Goal: Complete application form

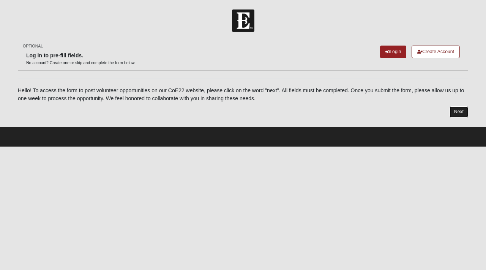
click at [463, 110] on link "Next" at bounding box center [459, 111] width 19 height 11
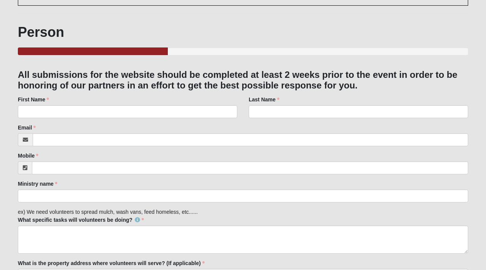
scroll to position [66, 0]
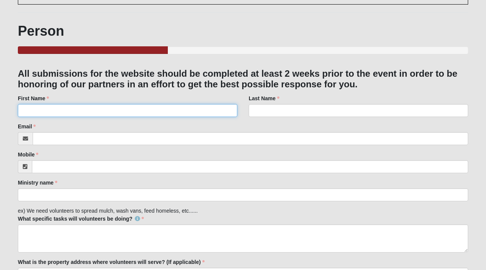
click at [213, 113] on input "First Name" at bounding box center [128, 110] width 220 height 13
type input "[PERSON_NAME]"
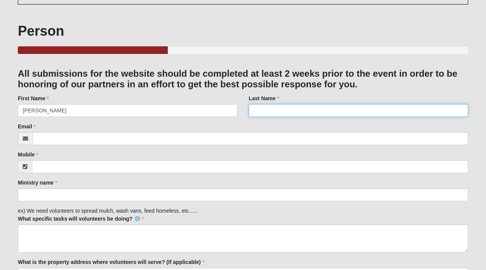
click at [298, 114] on input "Last Name" at bounding box center [359, 110] width 220 height 13
type input "[PERSON_NAME]"
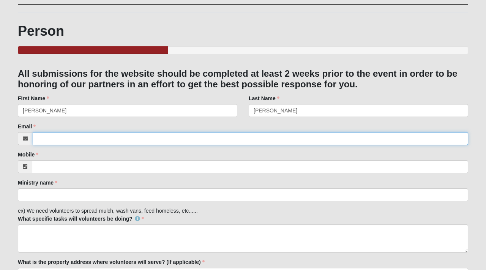
click at [271, 137] on input "Email" at bounding box center [251, 138] width 436 height 13
type input "[PERSON_NAME][EMAIL_ADDRESS][DOMAIN_NAME]"
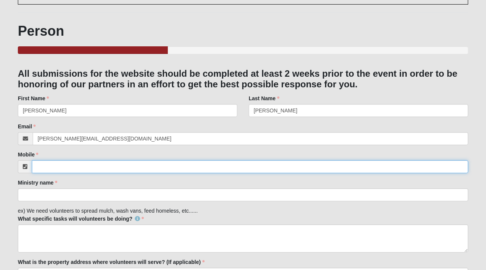
click at [232, 167] on input "Mobile" at bounding box center [250, 166] width 436 height 13
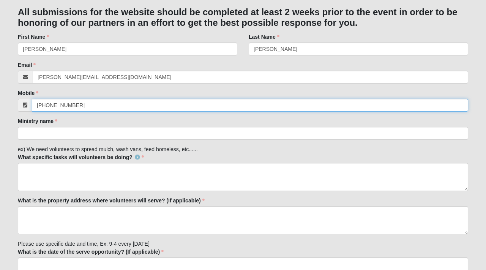
scroll to position [136, 0]
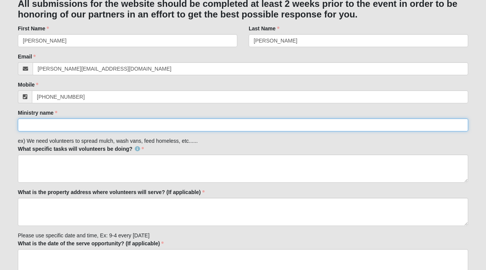
type input "[PHONE_NUMBER]"
click at [207, 126] on input "Ministry name" at bounding box center [243, 125] width 451 height 13
type input "Girls of Virtue"
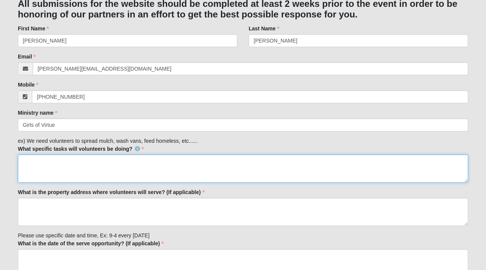
click at [189, 169] on textarea "What specific tasks will volunteers be doing?" at bounding box center [243, 169] width 451 height 28
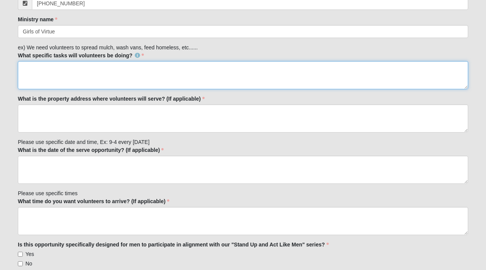
scroll to position [231, 0]
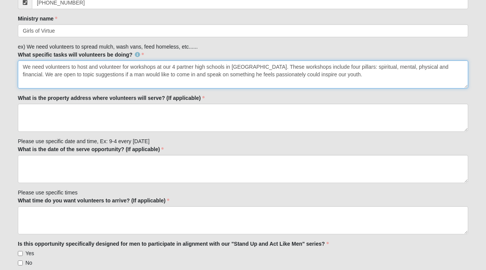
type textarea "We need volunteers to host and volunteer for workshops at our 4 partner high sc…"
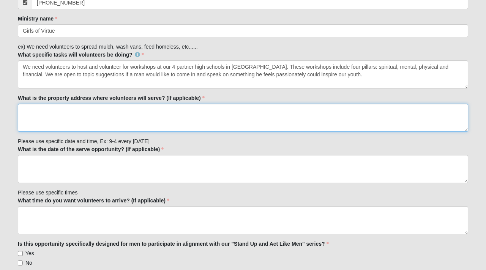
click at [168, 126] on textarea "What is the property address where volunteers will serve? (If applicable)" at bounding box center [243, 118] width 451 height 28
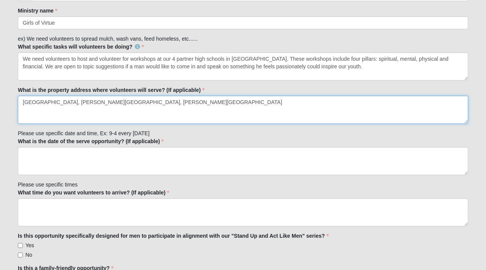
type textarea "[GEOGRAPHIC_DATA], [PERSON_NAME][GEOGRAPHIC_DATA], [PERSON_NAME][GEOGRAPHIC_DAT…"
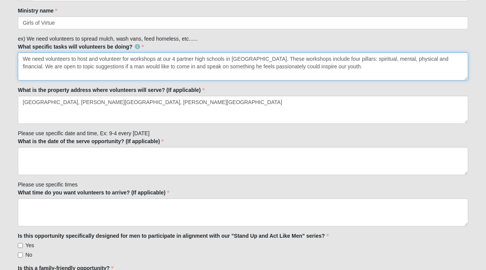
click at [176, 59] on textarea "We need volunteers to host and volunteer for workshops at our 4 partner high sc…" at bounding box center [243, 66] width 451 height 28
type textarea "We need volunteers to host and volunteer for workshops at our 3 partner high sc…"
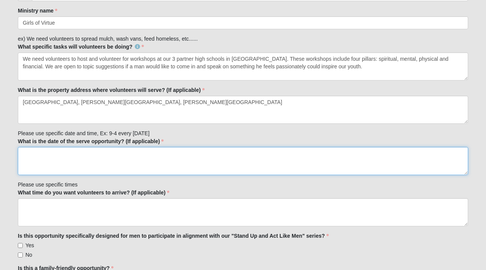
click at [105, 169] on textarea "What is the date of the serve opportunity? (If applicable)" at bounding box center [243, 161] width 451 height 28
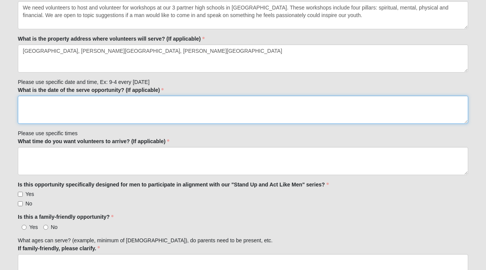
scroll to position [290, 0]
type textarea "k"
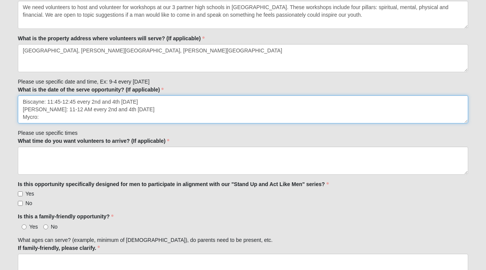
click at [75, 104] on textarea "Biscayne: 11:45-12:45 every 2nd and 4th [DATE] [PERSON_NAME]: 11-12 AM every 2n…" at bounding box center [243, 109] width 451 height 28
click at [68, 112] on textarea "Biscayne: 11:45-12:45 PM every 2nd and 4th [DATE] [PERSON_NAME]: 11-12 AM every…" at bounding box center [243, 109] width 451 height 28
click at [55, 122] on textarea "Biscayne: 11:45-12:45 PM every 2nd and 4th [DATE] [PERSON_NAME]: 11-12 PM every…" at bounding box center [243, 109] width 451 height 28
click at [51, 112] on textarea "Biscayne: 11:45-12:45 PM every 2nd and 4th [DATE] [PERSON_NAME]: 11-12 PM every…" at bounding box center [243, 109] width 451 height 28
click at [60, 102] on textarea "Biscayne: 11:45-12:45 PM every 2nd and 4th [DATE] [PERSON_NAME]: 11 AM-12 PM ev…" at bounding box center [243, 109] width 451 height 28
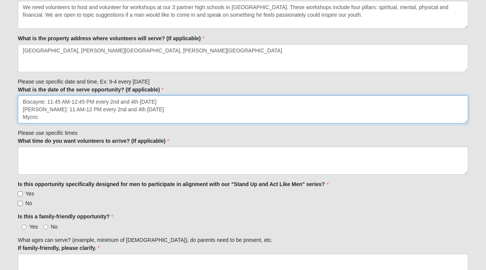
click at [45, 121] on textarea "Biscayne: 11:45 AM-12:45 PM every 2nd and 4th [DATE] [PERSON_NAME]: 11 AM-12 PM…" at bounding box center [243, 109] width 451 height 28
click at [53, 118] on textarea "Biscayne: 11:45 AM-12:45 PM every 2nd and 4th [DATE] [PERSON_NAME]: 11 AM-12 PM…" at bounding box center [243, 109] width 451 height 28
click at [100, 119] on textarea "Biscayne: 11:45 AM-12:45 PM every 2nd and 4th [DATE] [PERSON_NAME]: 11 AM-12 PM…" at bounding box center [243, 109] width 451 height 28
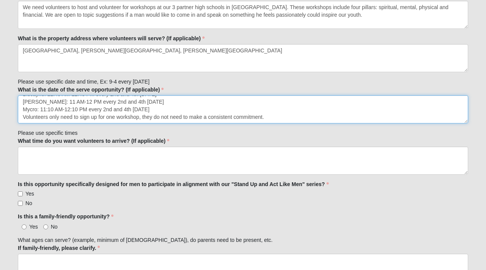
type textarea "Biscayne: 11:45 AM-12:45 PM every 2nd and 4th [DATE] [PERSON_NAME]: 11 AM-12 PM…"
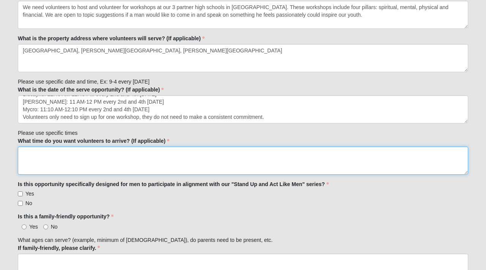
click at [74, 154] on textarea "What time do you want volunteers to arrive? (If applicable)" at bounding box center [243, 161] width 451 height 28
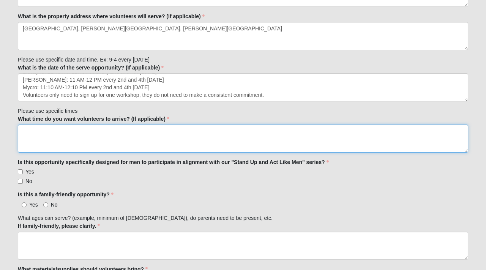
scroll to position [313, 0]
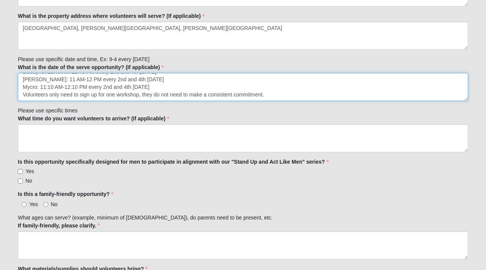
click at [273, 96] on textarea "Biscayne: 11:45 AM-12:45 PM every 2nd and 4th [DATE] [PERSON_NAME]: 11 AM-12 PM…" at bounding box center [243, 87] width 451 height 28
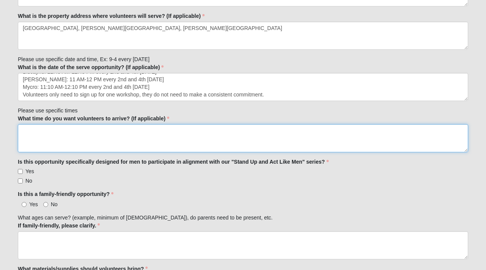
click at [247, 128] on textarea "What time do you want volunteers to arrive? (If applicable)" at bounding box center [243, 138] width 451 height 28
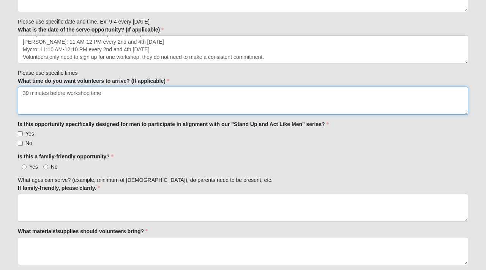
scroll to position [351, 0]
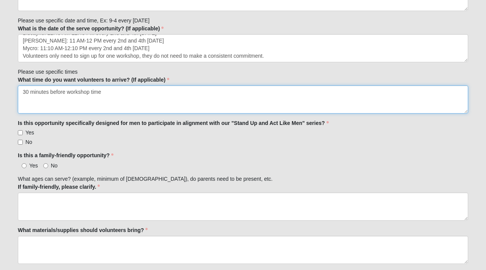
type textarea "30 minutes before workshop time"
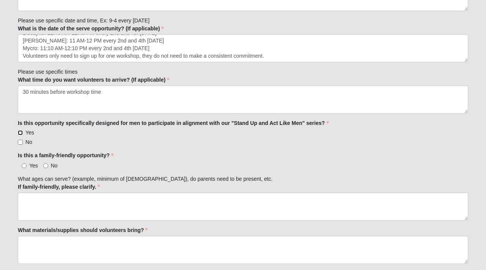
click at [21, 133] on input "Yes" at bounding box center [20, 132] width 5 height 5
checkbox input "true"
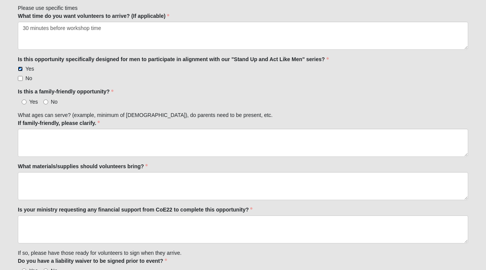
scroll to position [416, 0]
click at [46, 102] on input "No" at bounding box center [45, 101] width 5 height 5
radio input "true"
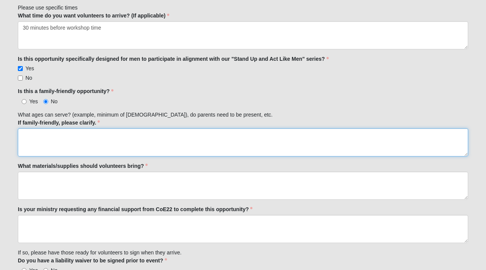
click at [45, 153] on textarea "If family-friendly, please clarify." at bounding box center [243, 142] width 451 height 28
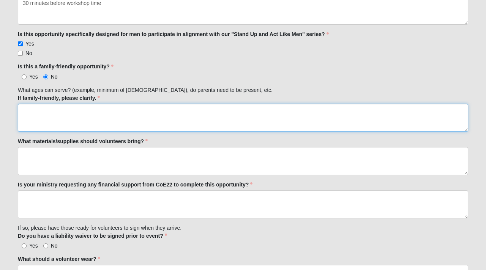
scroll to position [453, 0]
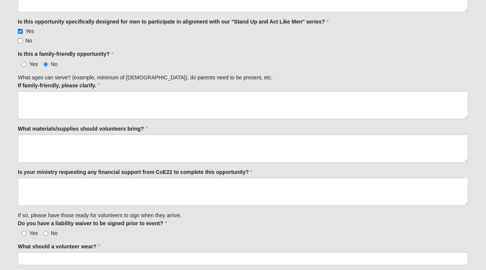
click at [43, 131] on label "What materials/supplies should volunteers bring?" at bounding box center [83, 129] width 130 height 8
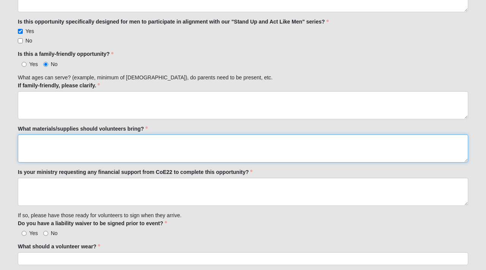
click at [43, 134] on textarea "What materials/supplies should volunteers bring?" at bounding box center [243, 148] width 451 height 28
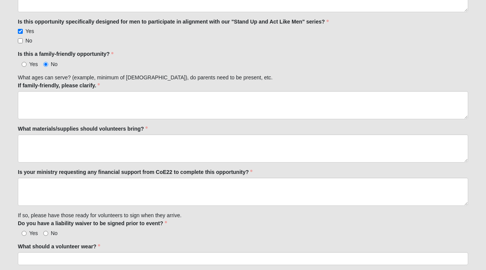
click at [50, 85] on label "If family-friendly, please clarify." at bounding box center [59, 86] width 82 height 8
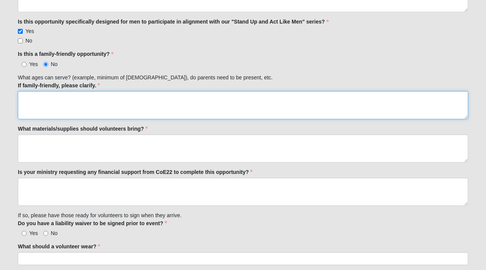
click at [50, 91] on textarea "If family-friendly, please clarify." at bounding box center [243, 105] width 451 height 28
type textarea "k"
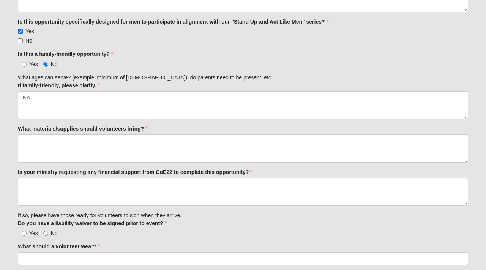
click at [46, 168] on div "Family Member to Register All submissions for the website should be completed a…" at bounding box center [243, 64] width 451 height 765
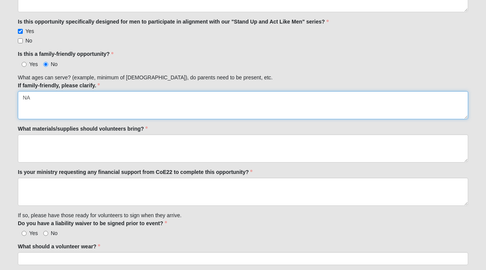
click at [68, 98] on textarea "NA" at bounding box center [243, 105] width 451 height 28
type textarea "W"
type textarea "Volunteers should be 18+"
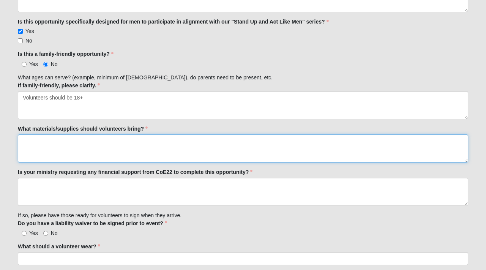
click at [57, 141] on textarea "What materials/supplies should volunteers bring?" at bounding box center [243, 148] width 451 height 28
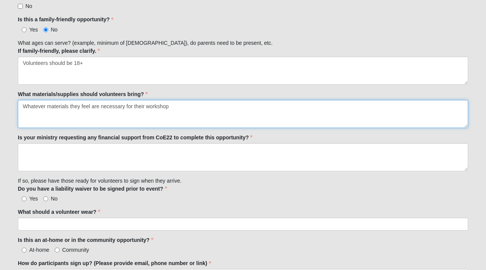
type textarea "Whatever materials they feel are necessary for their workshop"
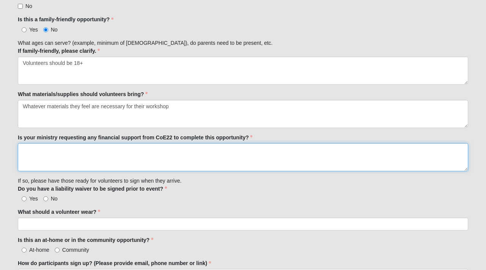
click at [63, 168] on textarea "Is your ministry requesting any financial support from CoE22 to complete this o…" at bounding box center [243, 157] width 451 height 28
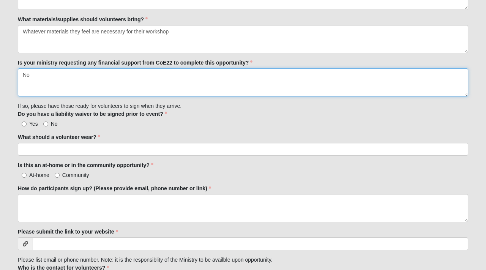
scroll to position [563, 0]
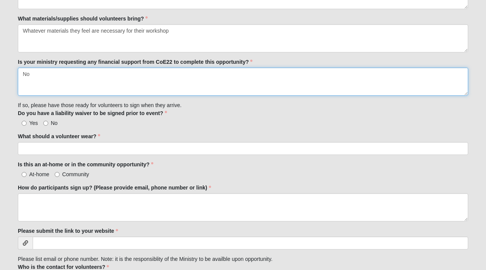
type textarea "No"
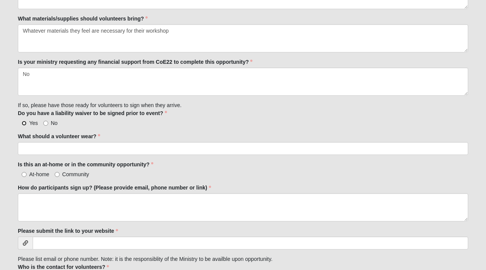
click at [24, 122] on input "Yes" at bounding box center [24, 123] width 5 height 5
radio input "true"
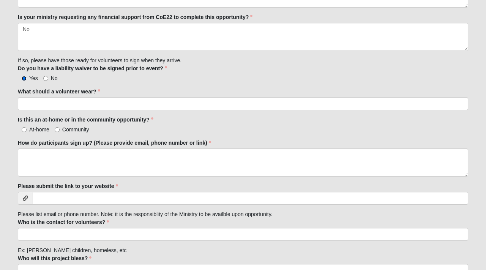
scroll to position [610, 0]
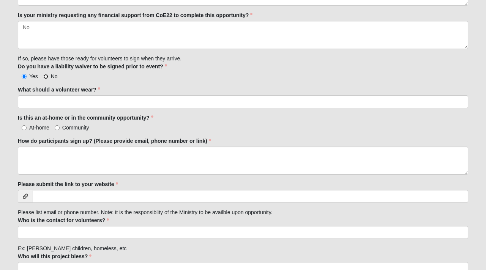
click at [44, 78] on input "No" at bounding box center [45, 76] width 5 height 5
radio input "true"
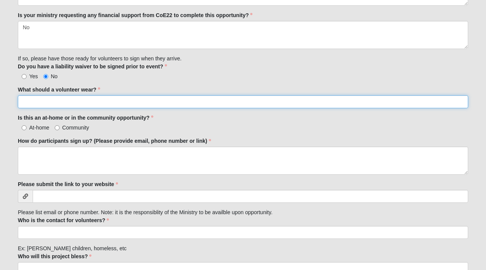
click at [41, 99] on input "What should a volunteer wear?" at bounding box center [243, 101] width 451 height 13
type input "k"
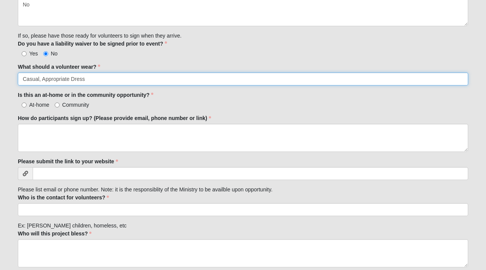
scroll to position [640, 0]
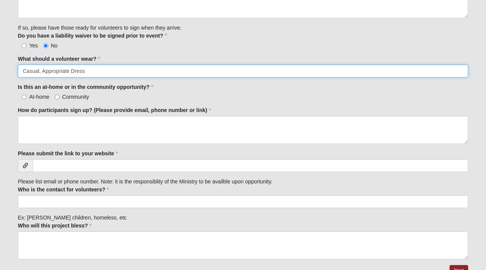
type input "Casual, Appropriate Dress"
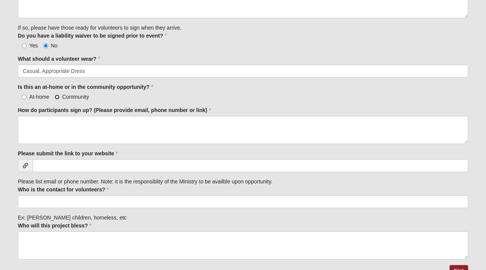
click at [57, 95] on input "Community" at bounding box center [57, 97] width 5 height 5
radio input "true"
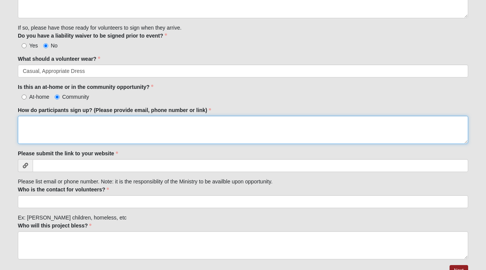
click at [54, 138] on textarea "How do participants sign up? (Please provide email, phone number or link)" at bounding box center [243, 130] width 451 height 28
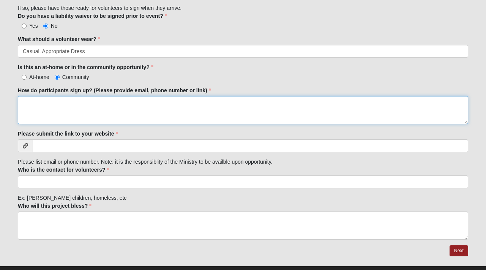
scroll to position [670, 0]
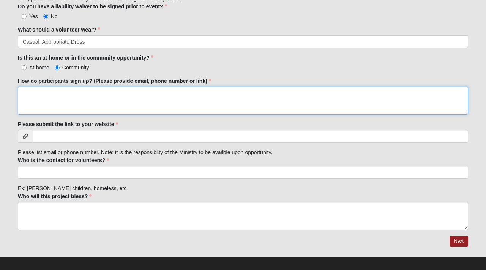
type textarea "k"
click at [26, 95] on textarea "participants can email [PERSON_NAME][EMAIL_ADDRESS][DOMAIN_NAME] with any quest…" at bounding box center [243, 101] width 451 height 28
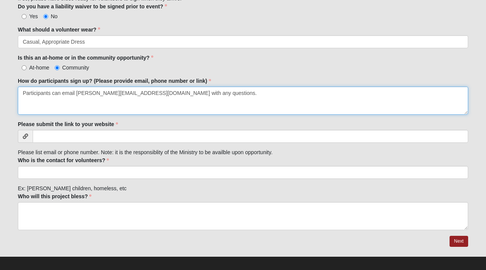
click at [34, 109] on textarea "Participants can email [PERSON_NAME][EMAIL_ADDRESS][DOMAIN_NAME] with any quest…" at bounding box center [243, 101] width 451 height 28
paste textarea "[URL][DOMAIN_NAME]"
type textarea "Participants can email [PERSON_NAME][EMAIL_ADDRESS][DOMAIN_NAME] with any quest…"
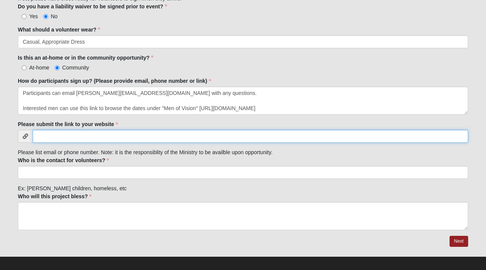
click at [181, 134] on input "Please submit the link to your website" at bounding box center [251, 136] width 436 height 13
paste input "[URL][DOMAIN_NAME]"
type input "[URL][DOMAIN_NAME]"
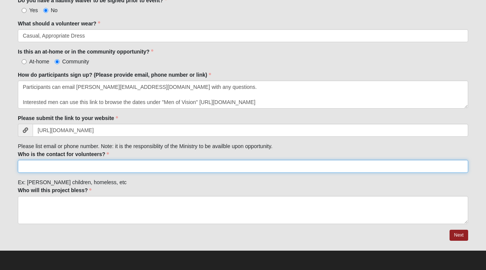
click at [94, 166] on input "Who is the contact for volunteers?" at bounding box center [243, 166] width 451 height 13
type input "[PERSON_NAME][EMAIL_ADDRESS][DOMAIN_NAME] [PHONE_NUMBER]"
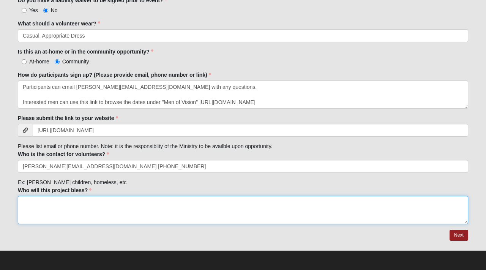
click at [67, 204] on textarea "Who will this project bless?" at bounding box center [243, 210] width 451 height 28
type textarea "Young men in the community attending the local drop out prevention high schools."
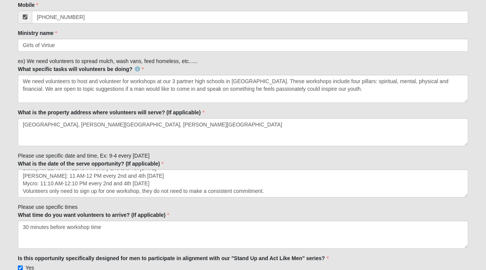
scroll to position [215, 0]
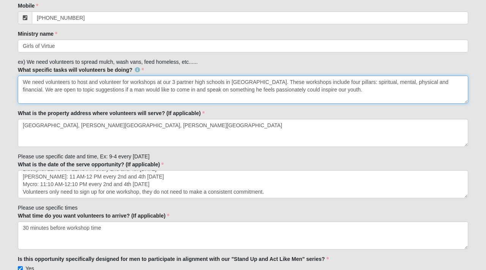
click at [306, 92] on textarea "We need volunteers to host and volunteer for workshops at our 3 partner high sc…" at bounding box center [243, 90] width 451 height 28
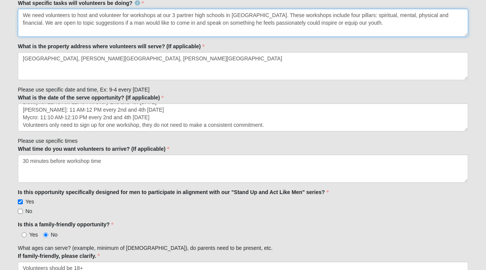
scroll to position [285, 0]
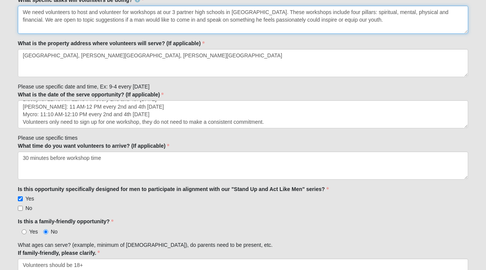
type textarea "We need volunteers to host and volunteer for workshops at our 3 partner high sc…"
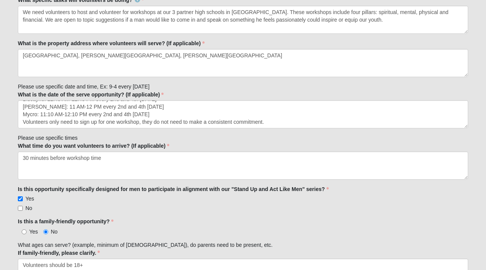
click at [0, 150] on form "Log In Ongoing Local Mission Opportunities Events Ongoing Local Mission Opportu…" at bounding box center [243, 192] width 486 height 936
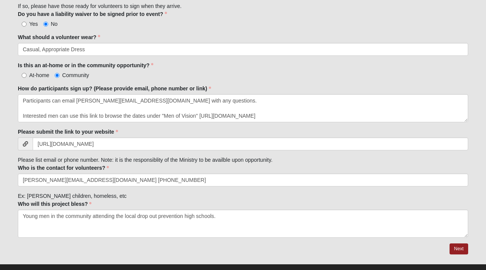
scroll to position [676, 0]
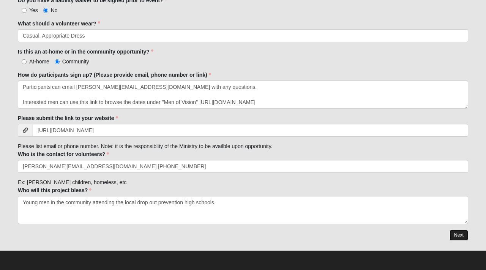
click at [460, 235] on link "Next" at bounding box center [459, 235] width 19 height 11
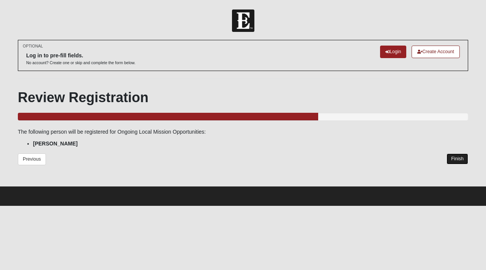
click at [454, 161] on link "Finish" at bounding box center [458, 158] width 22 height 11
